Goal: Navigation & Orientation: Find specific page/section

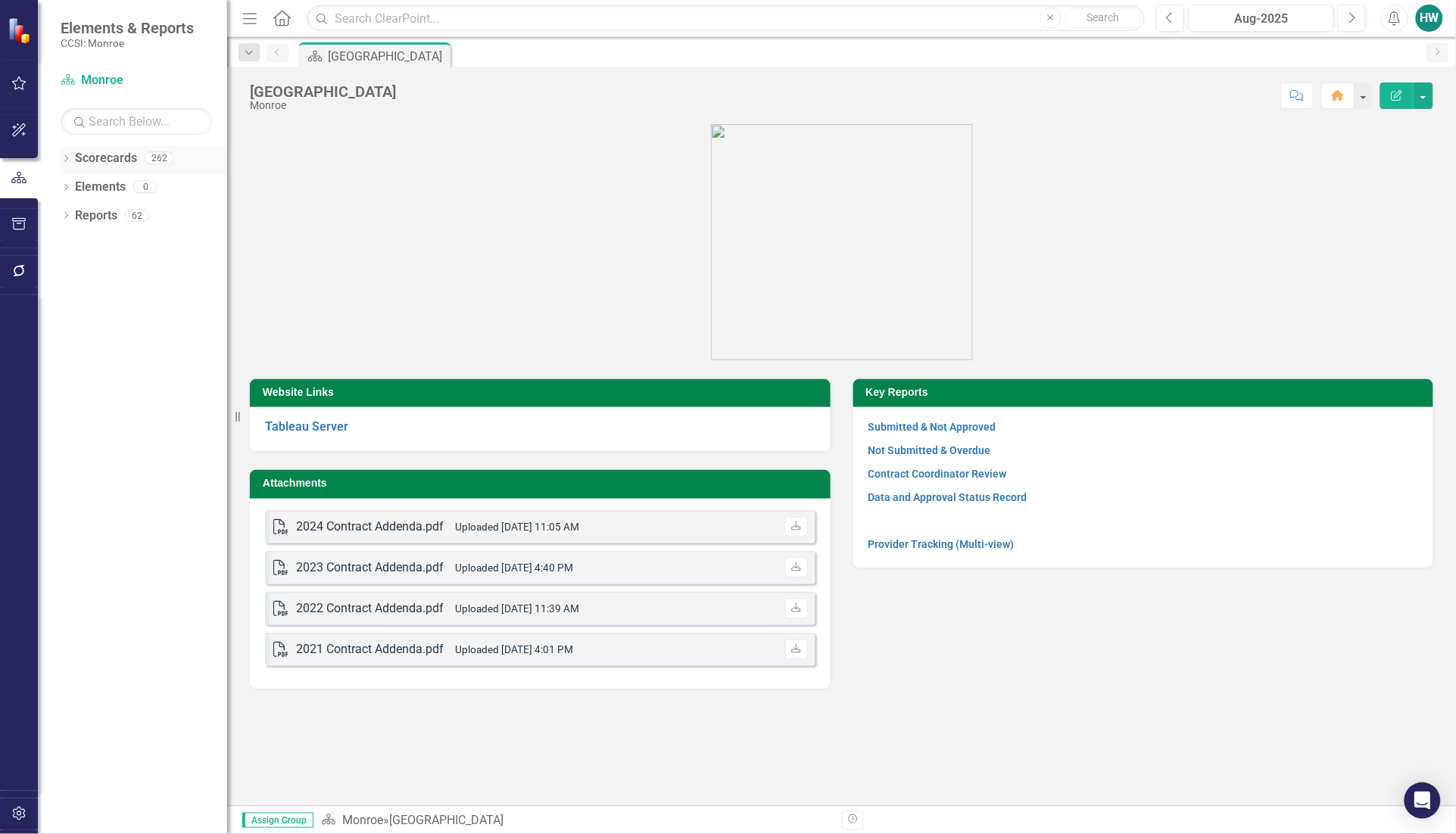
click at [65, 159] on icon "Dropdown" at bounding box center [66, 160] width 11 height 8
click at [78, 189] on icon "Dropdown" at bounding box center [74, 186] width 11 height 9
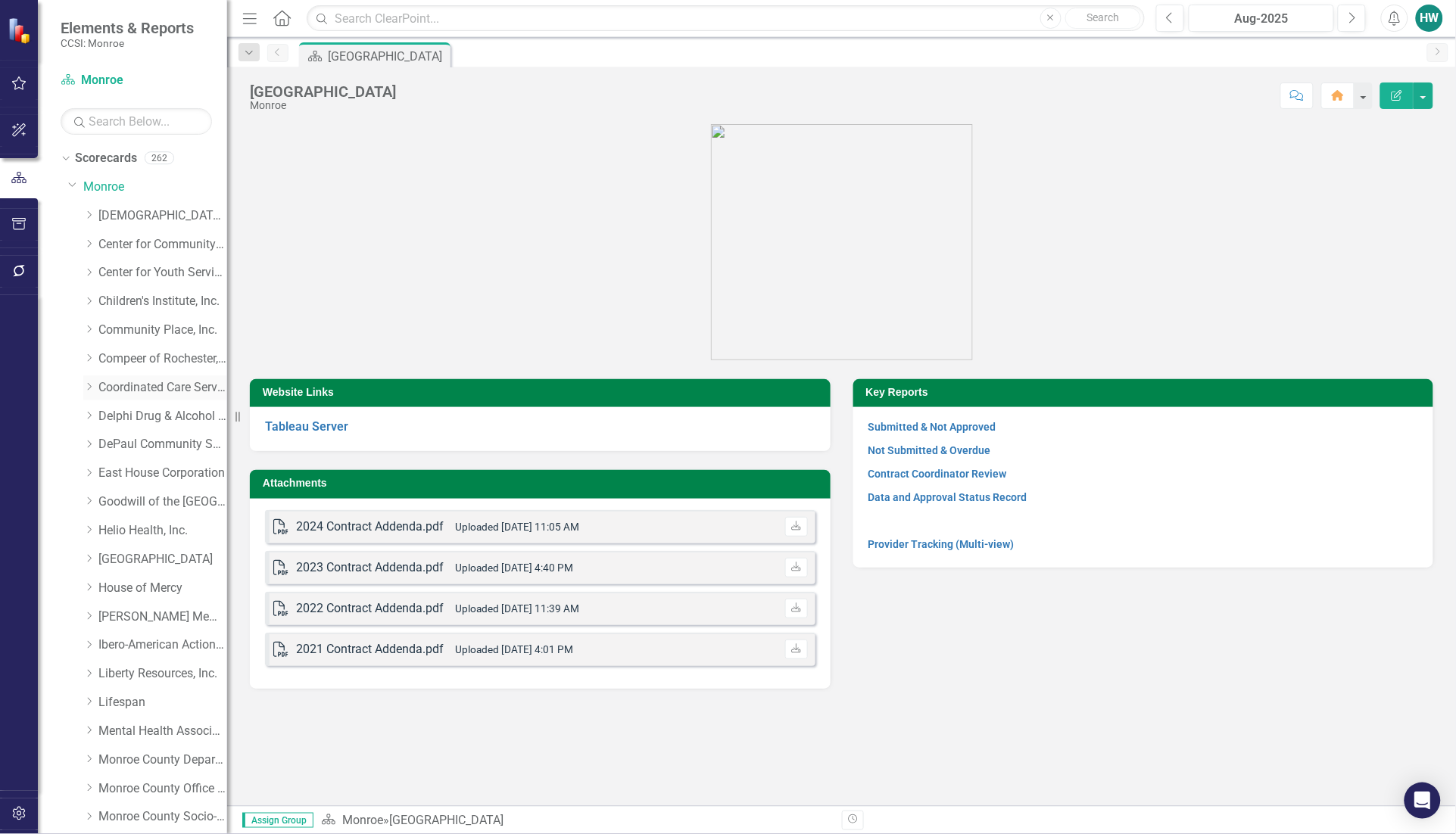
click at [88, 391] on icon "Dropdown" at bounding box center [88, 387] width 11 height 9
click at [157, 447] on link "Local Government Unit (LGU)" at bounding box center [170, 444] width 113 height 17
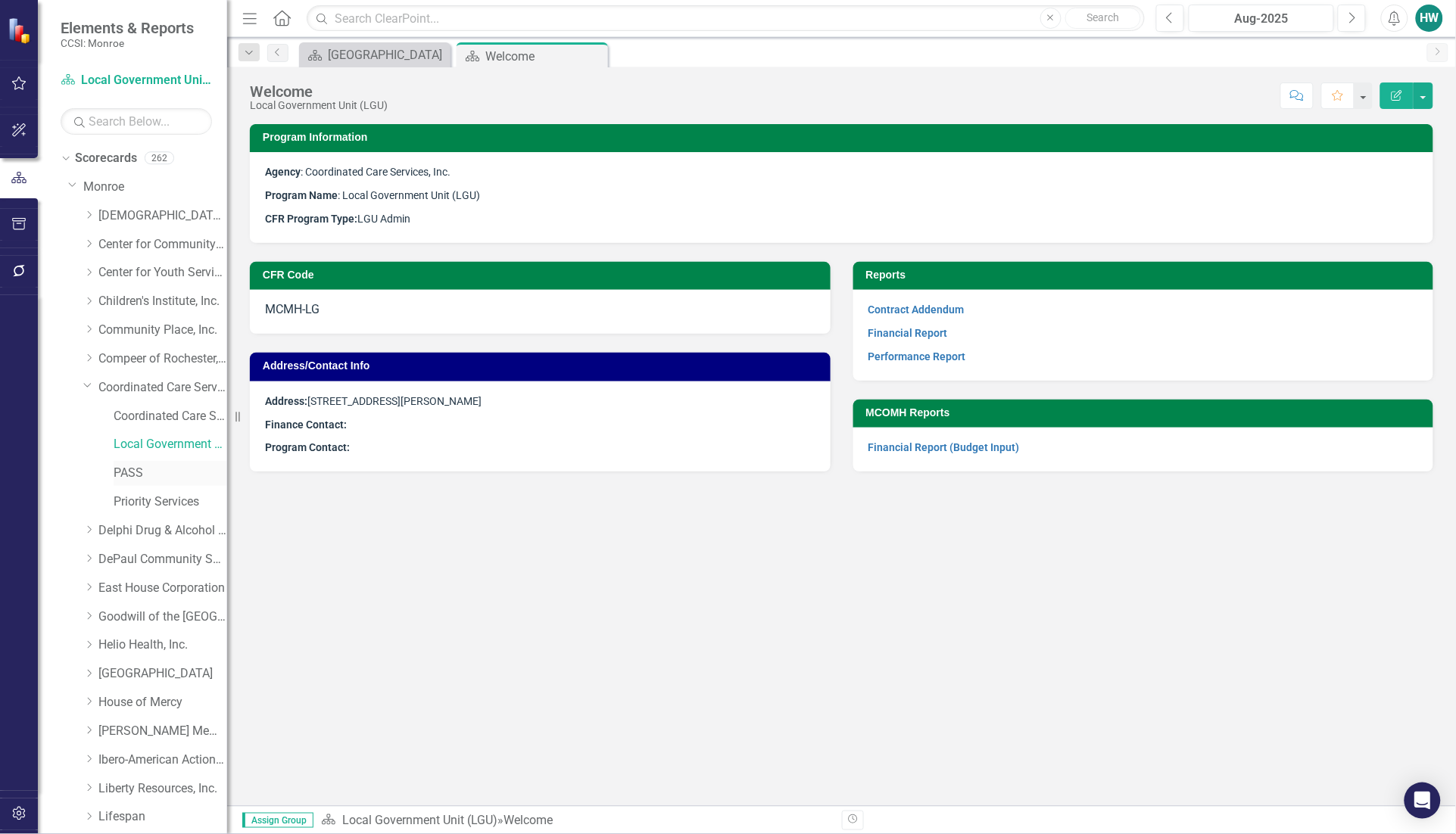
click at [126, 474] on link "PASS" at bounding box center [170, 473] width 113 height 17
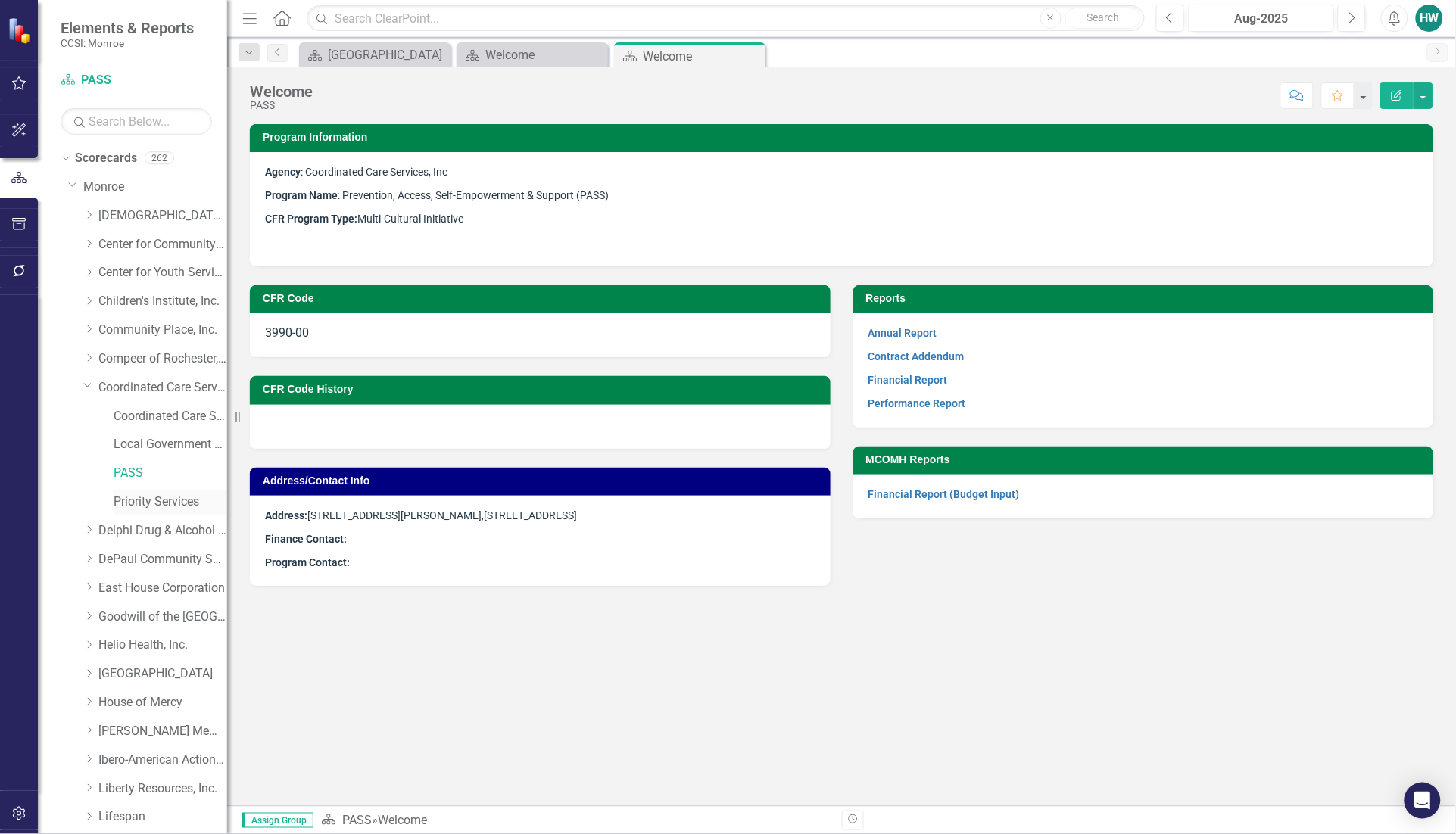
click at [138, 498] on link "Priority Services" at bounding box center [170, 502] width 113 height 17
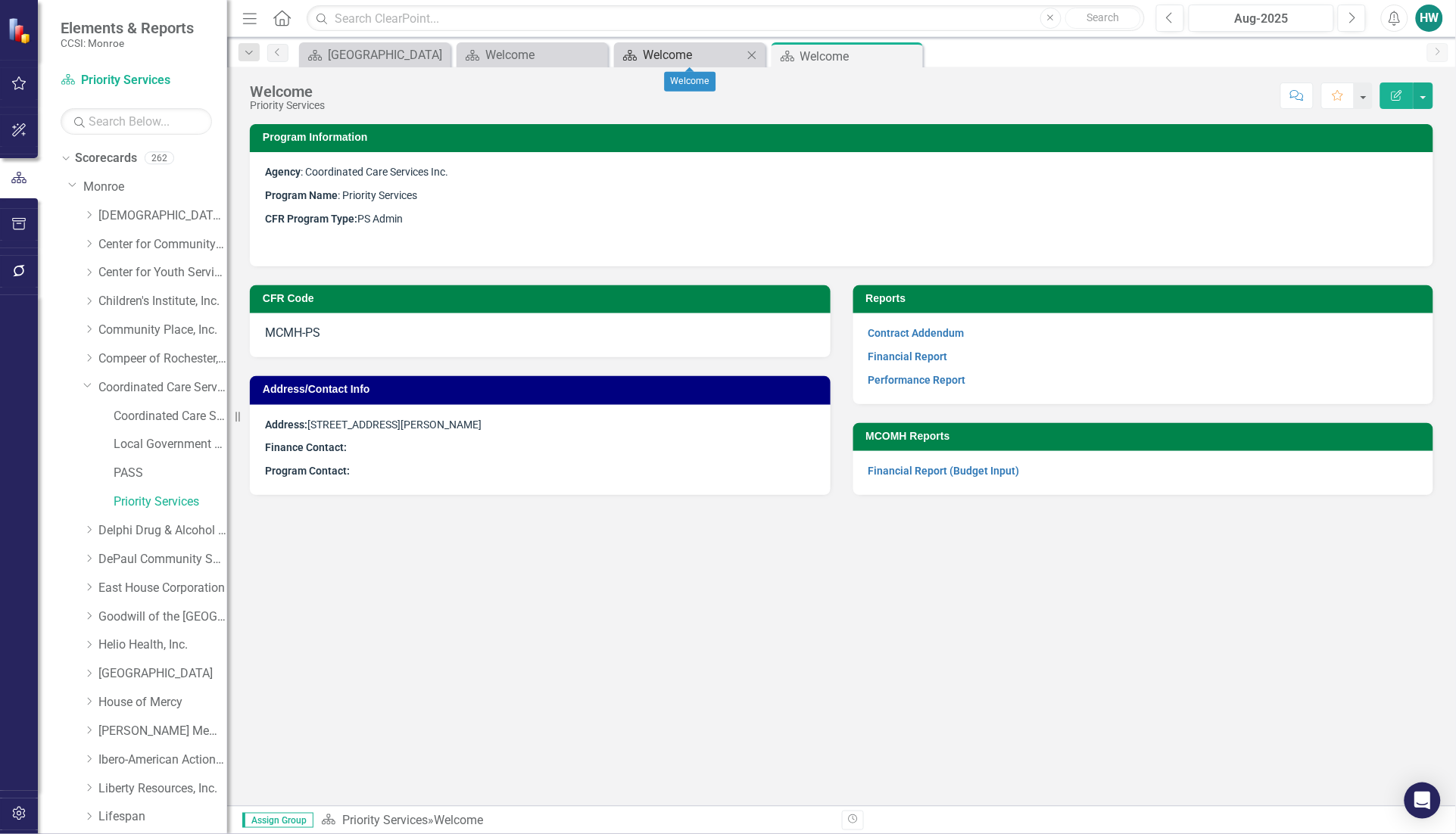
click at [707, 53] on div "Welcome" at bounding box center [692, 55] width 100 height 19
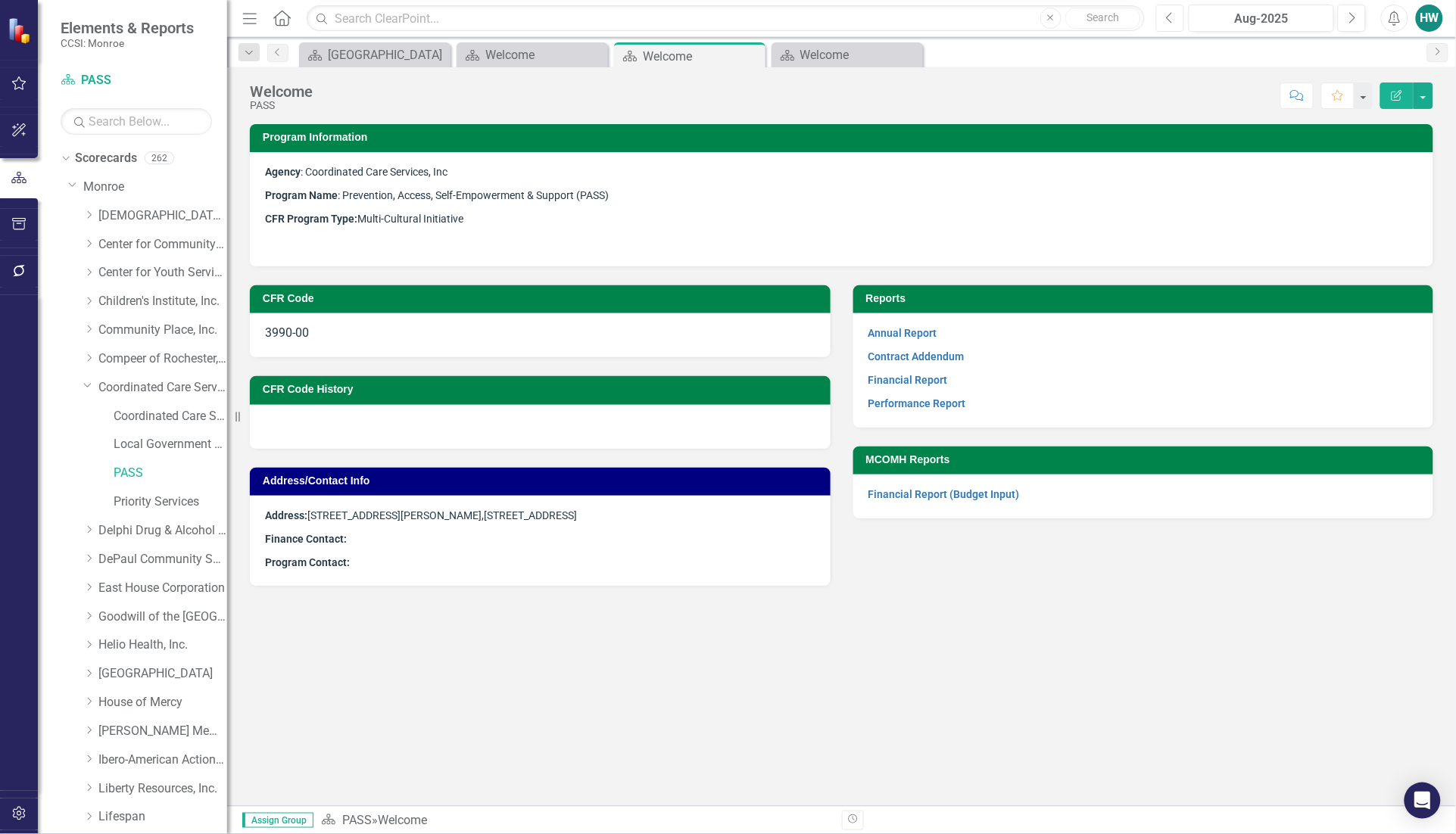
click at [1175, 14] on button "Previous" at bounding box center [1170, 18] width 28 height 27
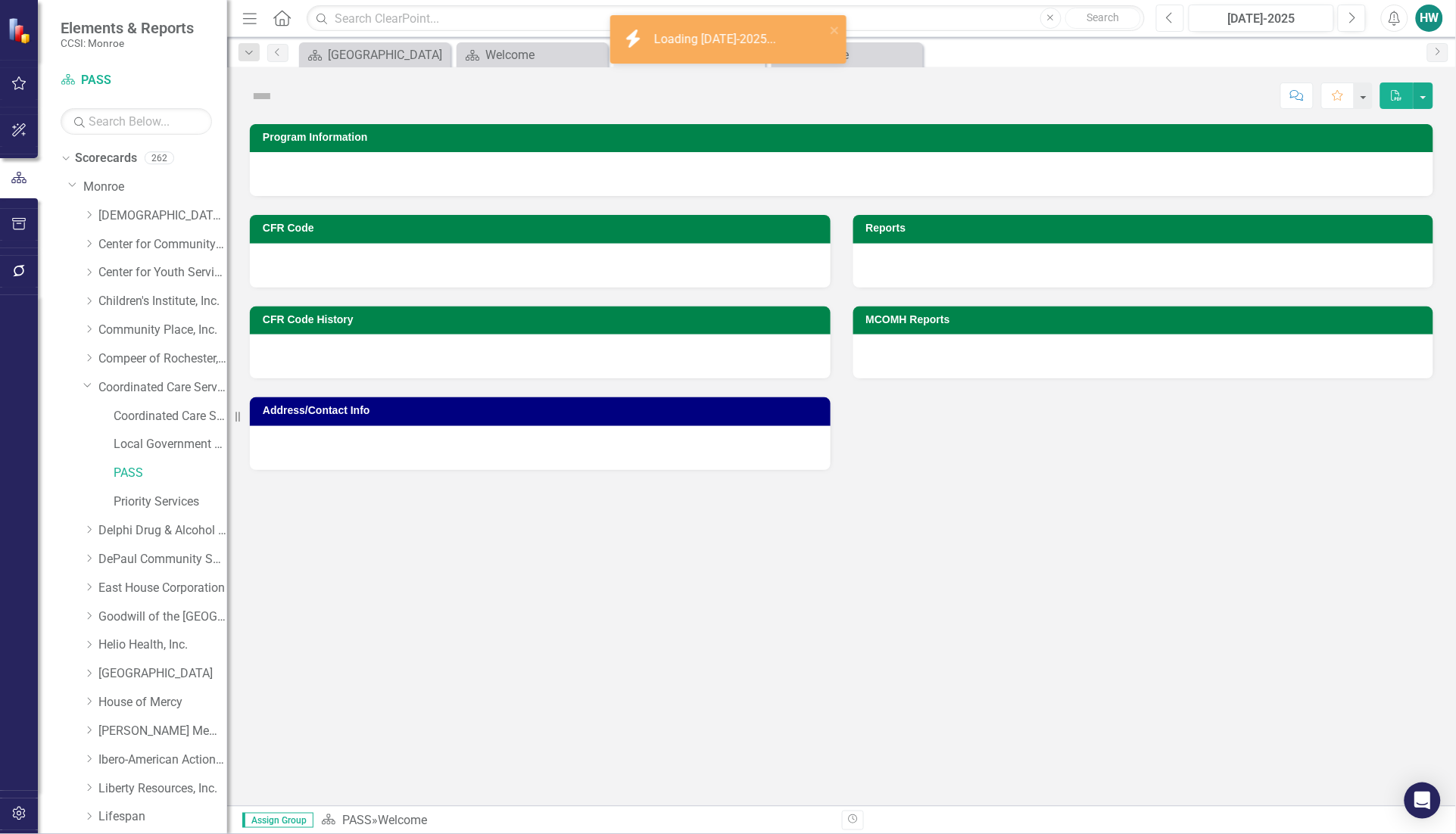
click at [1175, 15] on button "Previous" at bounding box center [1170, 18] width 28 height 27
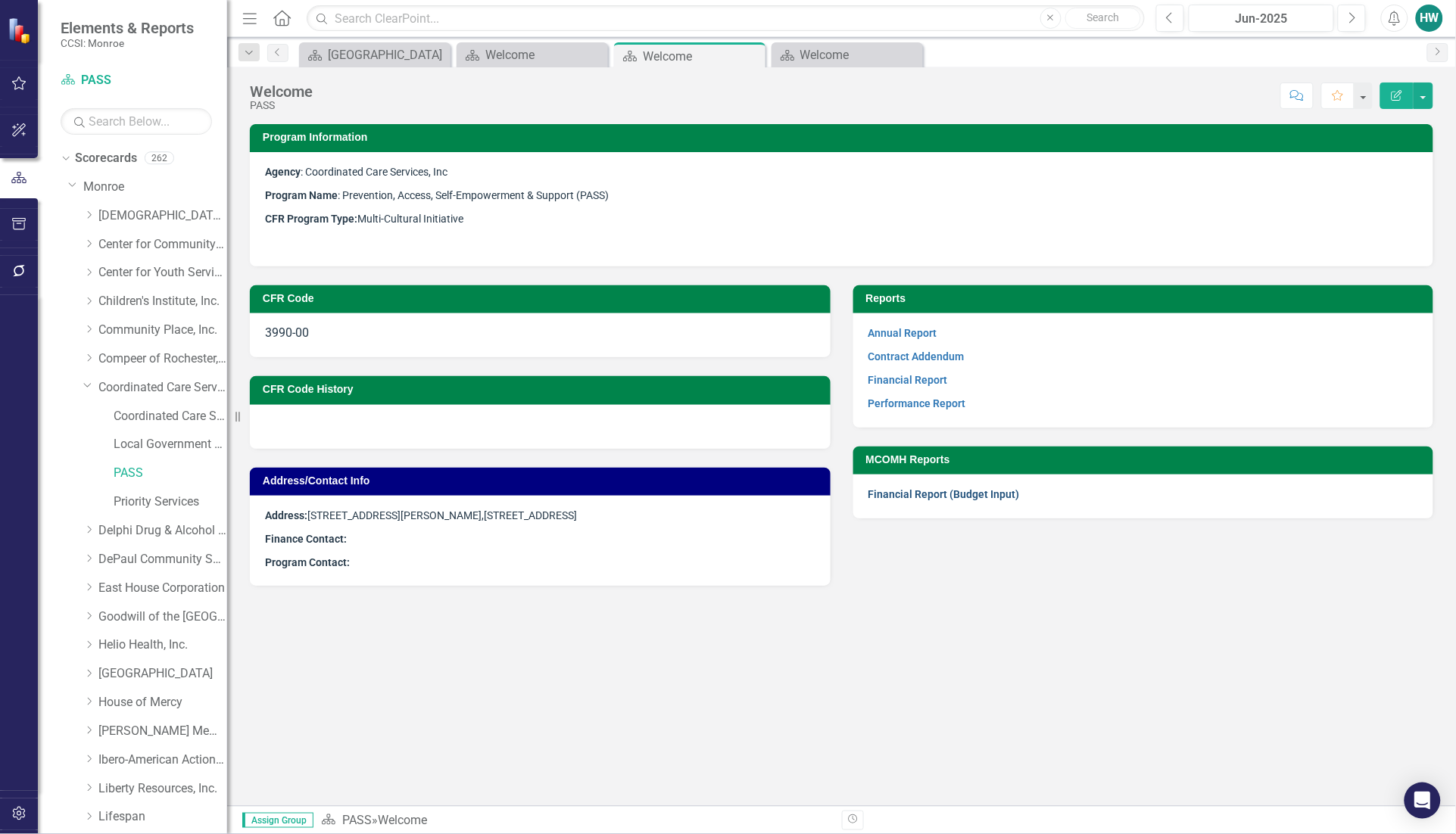
click at [922, 490] on link "Financial Report (Budget Input)" at bounding box center [944, 494] width 151 height 12
